Goal: Task Accomplishment & Management: Complete application form

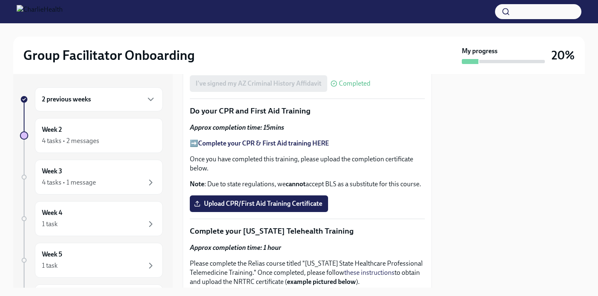
scroll to position [1179, 0]
click at [301, 204] on span "Upload CPR/First Aid Training Certificate" at bounding box center [259, 203] width 127 height 8
click at [0, 0] on input "Upload CPR/First Aid Training Certificate" at bounding box center [0, 0] width 0 height 0
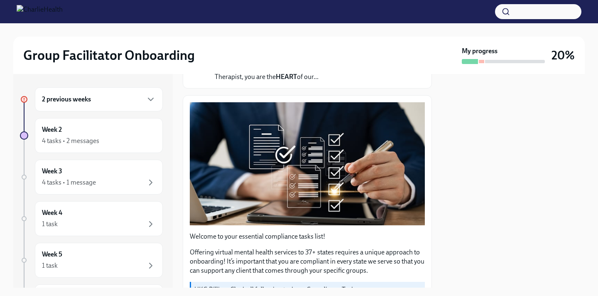
scroll to position [0, 0]
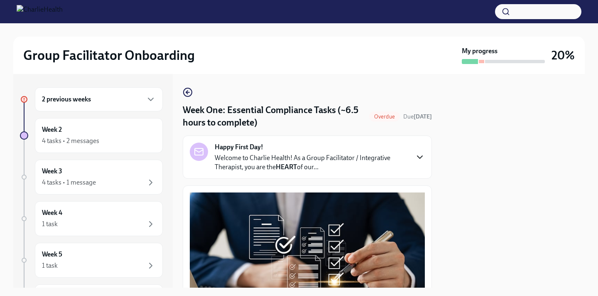
click at [419, 154] on icon "button" at bounding box center [420, 157] width 10 height 10
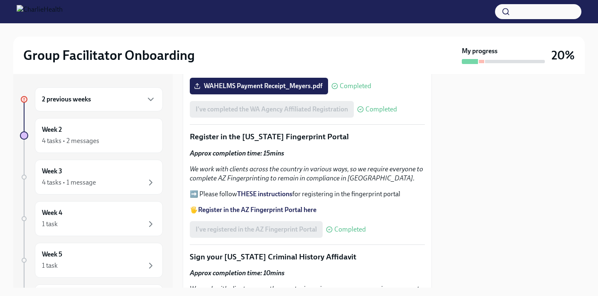
scroll to position [1205, 0]
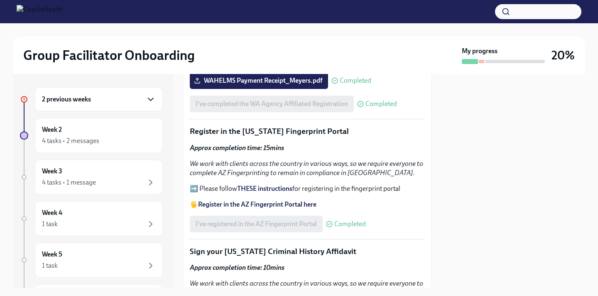
click at [148, 99] on icon "button" at bounding box center [151, 99] width 10 height 10
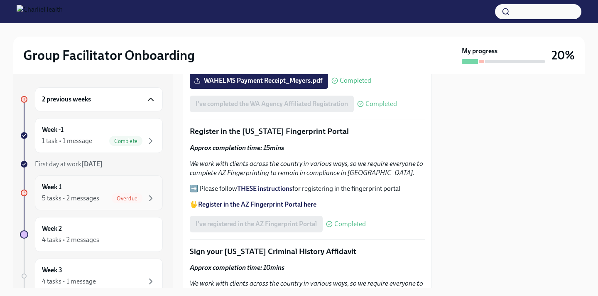
click at [140, 196] on span "Overdue" at bounding box center [127, 198] width 31 height 6
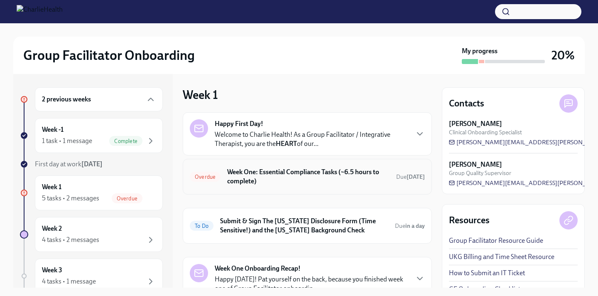
click at [348, 172] on h6 "Week One: Essential Compliance Tasks (~6.5 hours to complete)" at bounding box center [308, 176] width 162 height 18
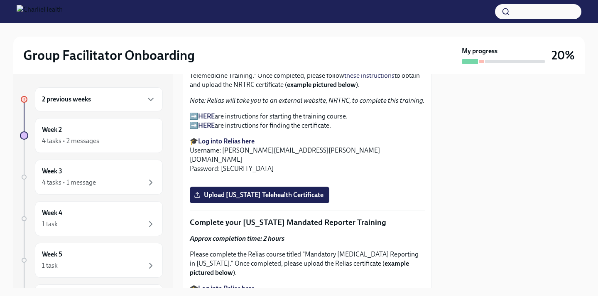
scroll to position [1354, 0]
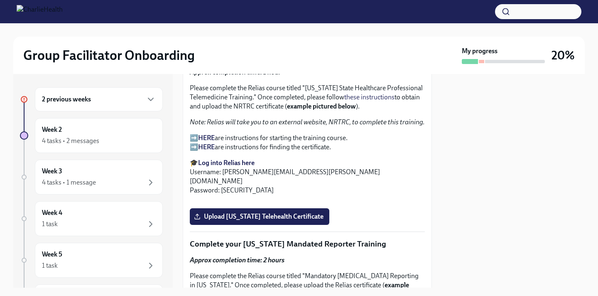
click at [232, 161] on strong "Log into Relias here" at bounding box center [226, 163] width 56 height 8
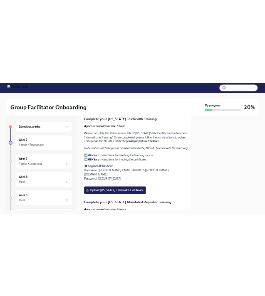
scroll to position [1323, 0]
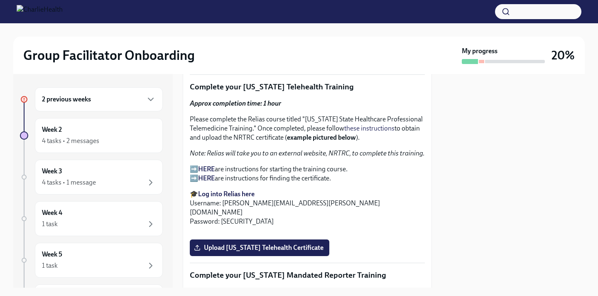
click at [208, 166] on strong "HERE" at bounding box center [206, 169] width 17 height 8
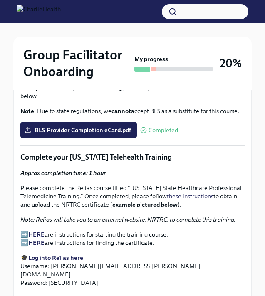
scroll to position [1261, 0]
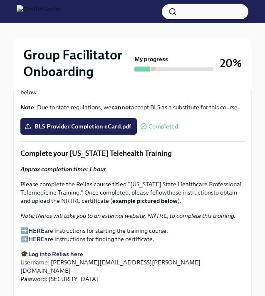
click at [34, 228] on strong "HERE" at bounding box center [36, 230] width 16 height 7
